Goal: Entertainment & Leisure: Consume media (video, audio)

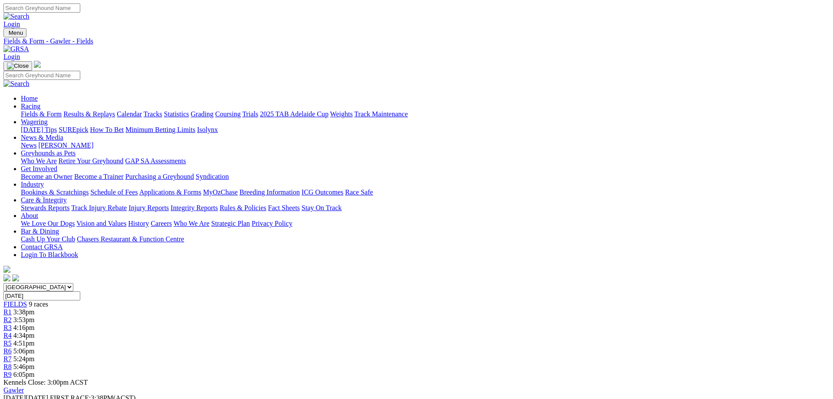
click at [115, 110] on link "Results & Replays" at bounding box center [89, 113] width 52 height 7
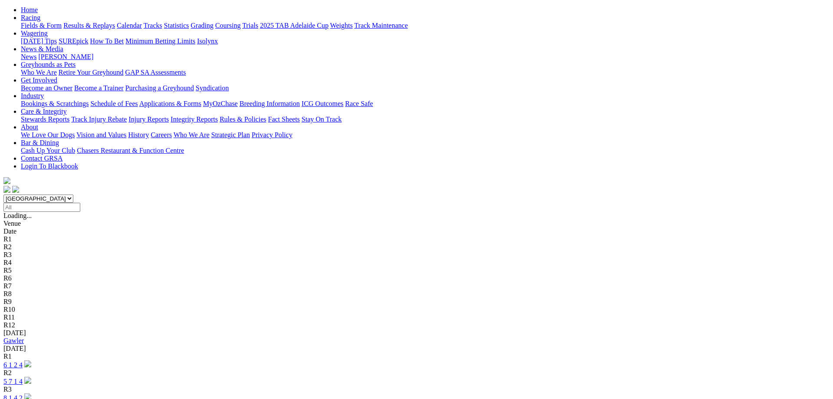
scroll to position [133, 0]
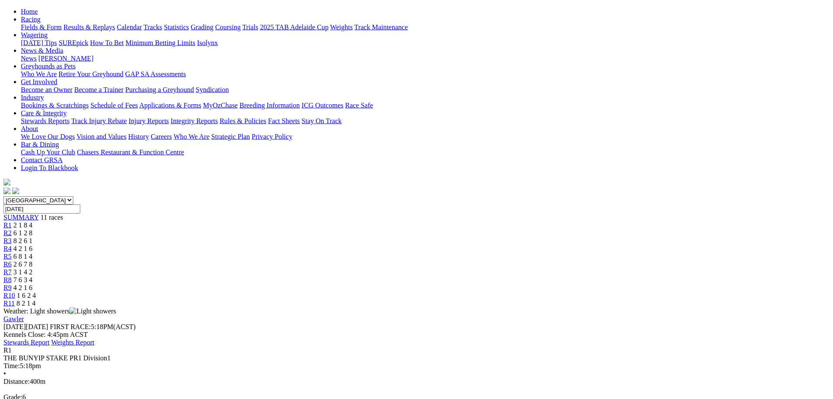
scroll to position [89, 0]
